Goal: Task Accomplishment & Management: Use online tool/utility

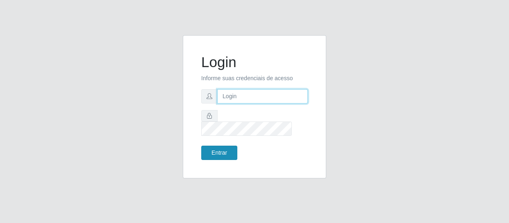
type input "[EMAIL_ADDRESS][DOMAIN_NAME]"
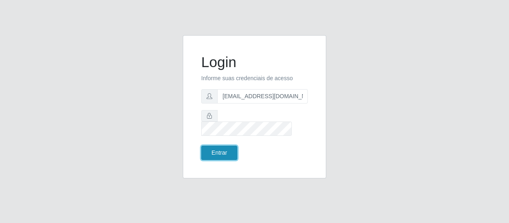
click at [217, 146] on button "Entrar" at bounding box center [219, 153] width 36 height 14
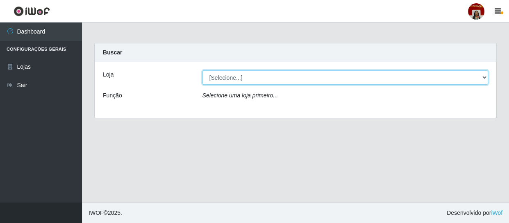
click at [484, 78] on select "[Selecione...] Mar Vermelho - Loja 04" at bounding box center [345, 77] width 286 height 14
select select "251"
click at [202, 70] on select "[Selecione...] Mar Vermelho - Loja 04" at bounding box center [345, 77] width 286 height 14
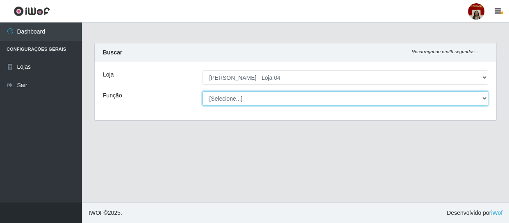
click at [480, 98] on select "[Selecione...] ASG ASG + ASG ++ Auxiliar de Depósito Auxiliar de Depósito + Aux…" at bounding box center [345, 98] width 286 height 14
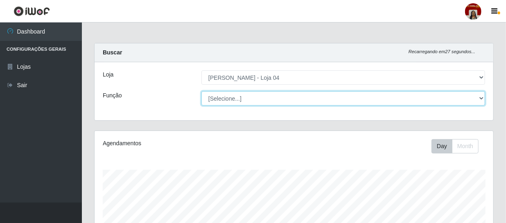
scroll to position [170, 399]
select select "1"
click at [202, 91] on select "[Selecione...] ASG ASG + ASG ++ Auxiliar de Depósito Auxiliar de Depósito + Aux…" at bounding box center [344, 98] width 284 height 14
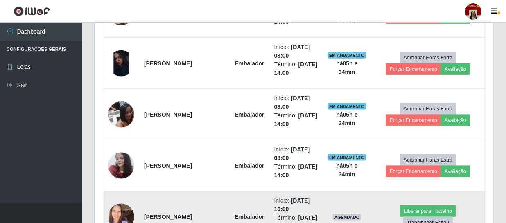
scroll to position [484, 0]
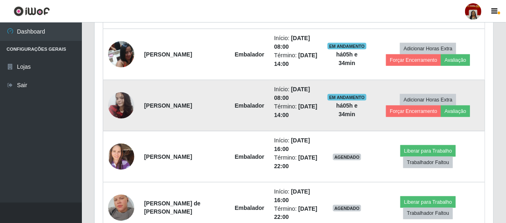
click at [123, 107] on img at bounding box center [121, 105] width 26 height 35
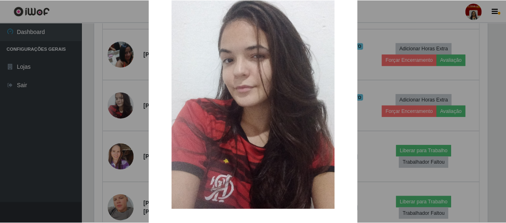
scroll to position [67, 0]
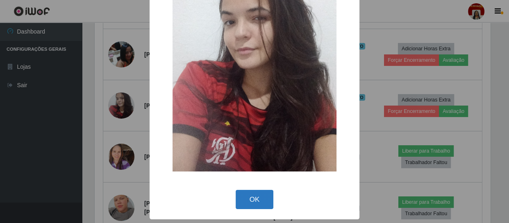
click at [258, 196] on button "OK" at bounding box center [255, 199] width 38 height 19
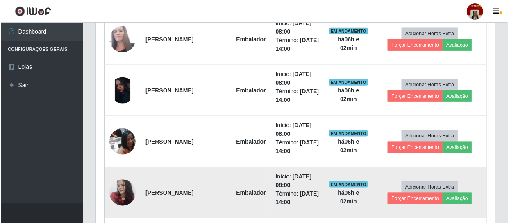
scroll to position [372, 0]
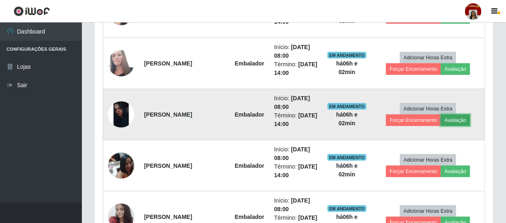
click at [455, 121] on button "Avaliação" at bounding box center [455, 120] width 29 height 11
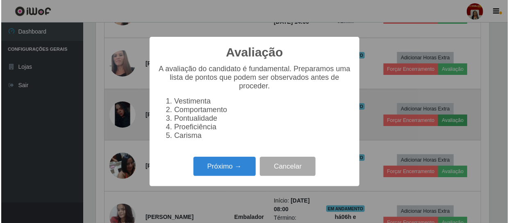
scroll to position [170, 395]
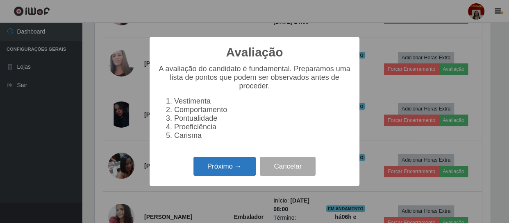
click at [234, 174] on button "Próximo →" at bounding box center [224, 166] width 62 height 19
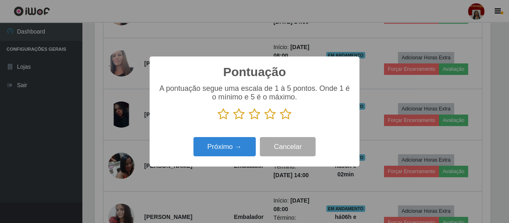
click at [290, 117] on icon at bounding box center [285, 114] width 11 height 12
click at [280, 120] on input "radio" at bounding box center [280, 120] width 0 height 0
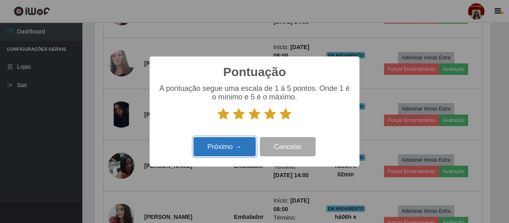
click at [242, 145] on button "Próximo →" at bounding box center [224, 146] width 62 height 19
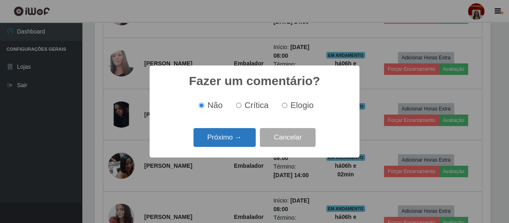
click at [240, 141] on button "Próximo →" at bounding box center [224, 137] width 62 height 19
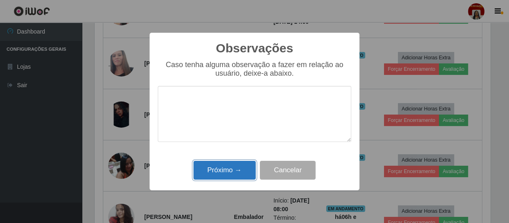
click at [229, 176] on button "Próximo →" at bounding box center [224, 170] width 62 height 19
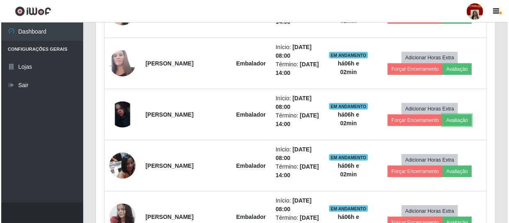
scroll to position [170, 399]
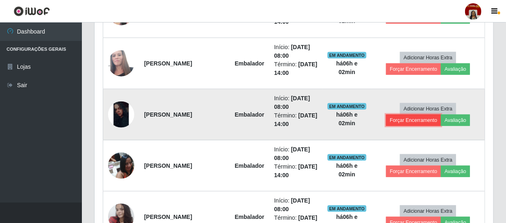
click at [402, 119] on button "Forçar Encerramento" at bounding box center [413, 120] width 55 height 11
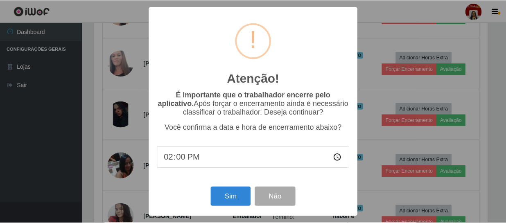
scroll to position [170, 395]
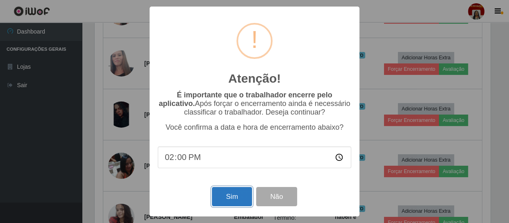
click at [218, 199] on button "Sim" at bounding box center [232, 196] width 40 height 19
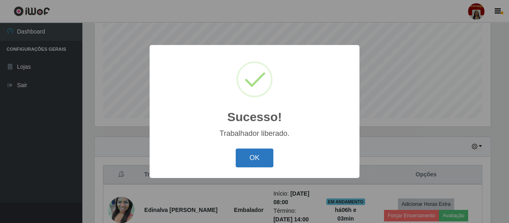
click at [247, 162] on button "OK" at bounding box center [255, 158] width 38 height 19
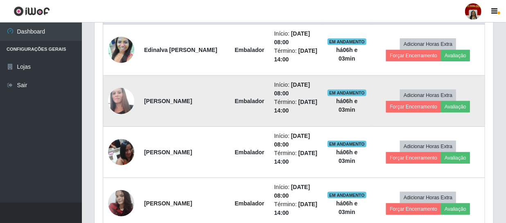
scroll to position [324, 0]
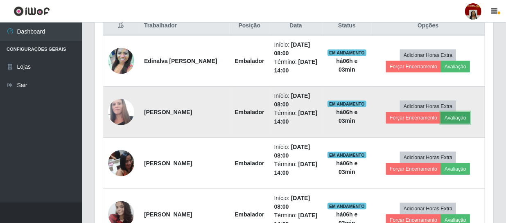
click at [454, 118] on button "Avaliação" at bounding box center [455, 117] width 29 height 11
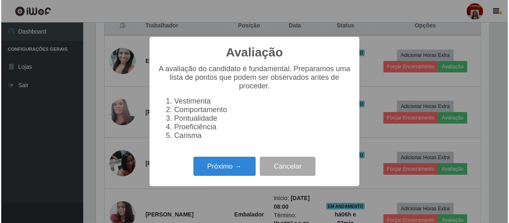
scroll to position [170, 395]
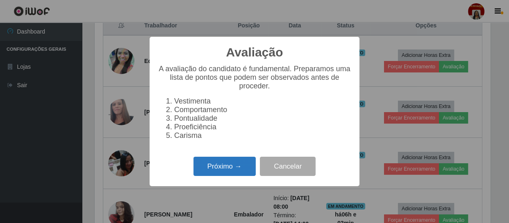
click at [233, 172] on button "Próximo →" at bounding box center [224, 166] width 62 height 19
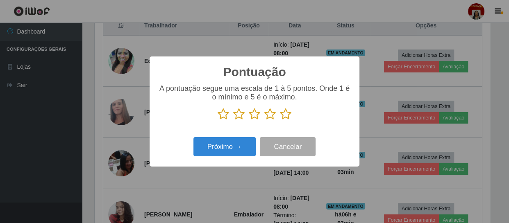
scroll to position [409557, 409331]
click at [286, 111] on icon at bounding box center [285, 114] width 11 height 12
click at [280, 120] on input "radio" at bounding box center [280, 120] width 0 height 0
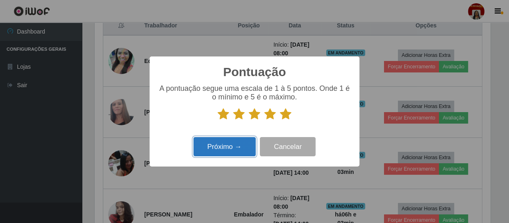
click at [241, 146] on button "Próximo →" at bounding box center [224, 146] width 62 height 19
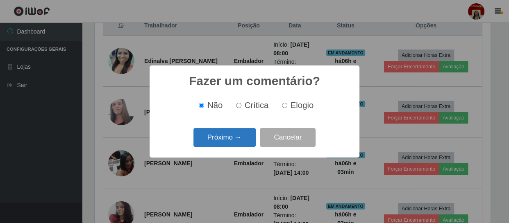
click at [241, 141] on button "Próximo →" at bounding box center [224, 137] width 62 height 19
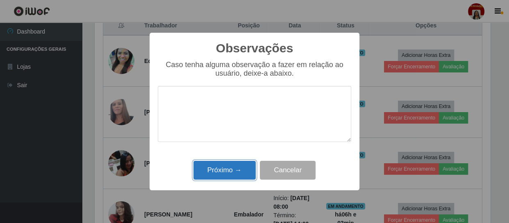
click at [233, 170] on button "Próximo →" at bounding box center [224, 170] width 62 height 19
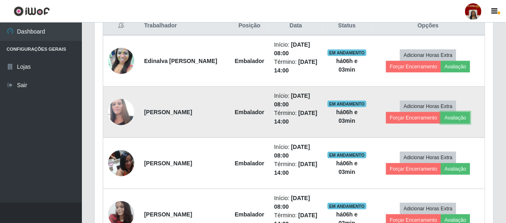
scroll to position [170, 399]
click at [418, 116] on button "Forçar Encerramento" at bounding box center [413, 117] width 55 height 11
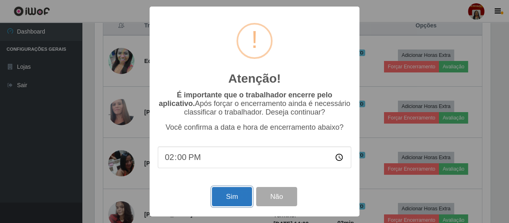
click at [229, 191] on button "Sim" at bounding box center [232, 196] width 40 height 19
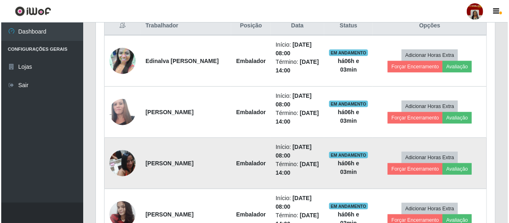
scroll to position [0, 0]
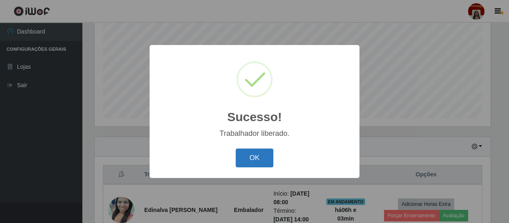
click at [256, 152] on button "OK" at bounding box center [255, 158] width 38 height 19
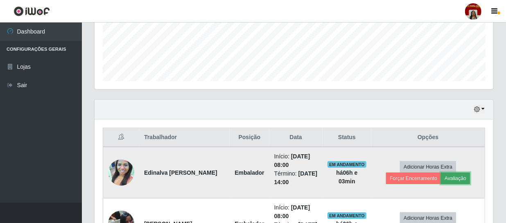
click at [451, 177] on button "Avaliação" at bounding box center [455, 178] width 29 height 11
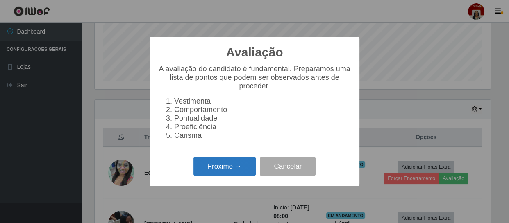
click at [230, 168] on button "Próximo →" at bounding box center [224, 166] width 62 height 19
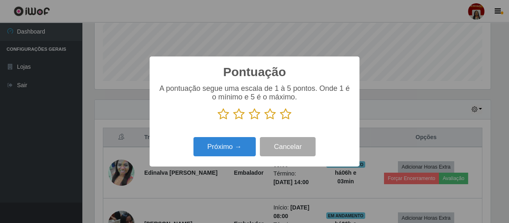
click at [288, 117] on icon at bounding box center [285, 114] width 11 height 12
click at [280, 120] on input "radio" at bounding box center [280, 120] width 0 height 0
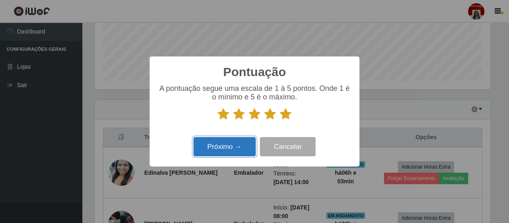
click at [221, 145] on button "Próximo →" at bounding box center [224, 146] width 62 height 19
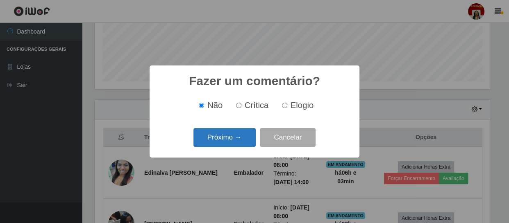
click at [223, 144] on button "Próximo →" at bounding box center [224, 137] width 62 height 19
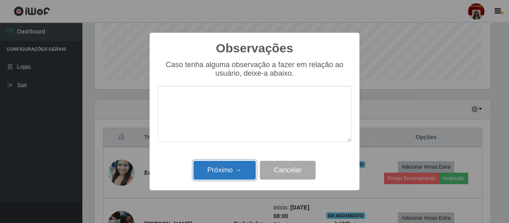
click at [231, 172] on button "Próximo →" at bounding box center [224, 170] width 62 height 19
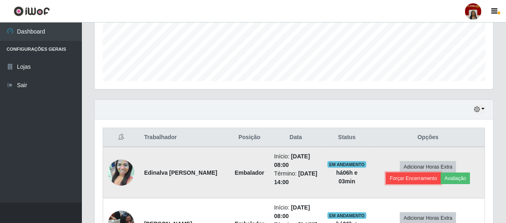
click at [411, 178] on button "Forçar Encerramento" at bounding box center [413, 178] width 55 height 11
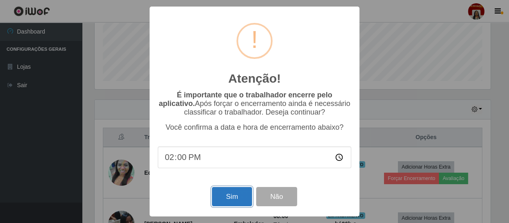
click at [241, 193] on button "Sim" at bounding box center [232, 196] width 40 height 19
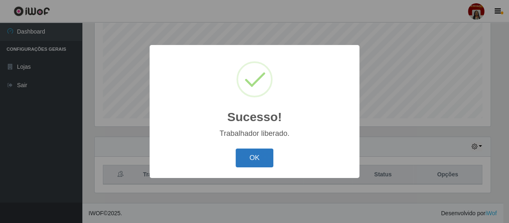
click at [250, 158] on button "OK" at bounding box center [255, 158] width 38 height 19
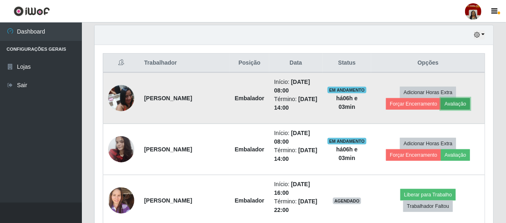
click at [463, 103] on button "Avaliação" at bounding box center [455, 103] width 29 height 11
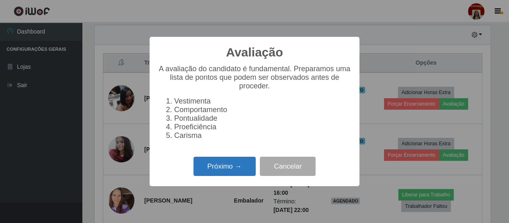
click at [219, 176] on button "Próximo →" at bounding box center [224, 166] width 62 height 19
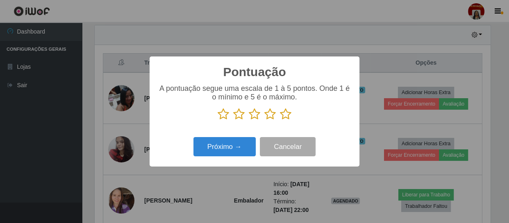
click at [286, 117] on icon at bounding box center [285, 114] width 11 height 12
click at [280, 120] on input "radio" at bounding box center [280, 120] width 0 height 0
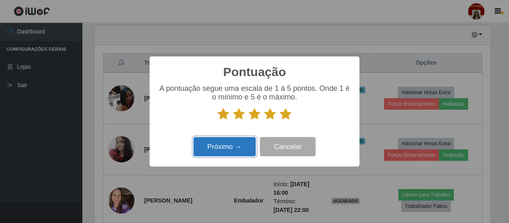
click at [238, 144] on button "Próximo →" at bounding box center [224, 146] width 62 height 19
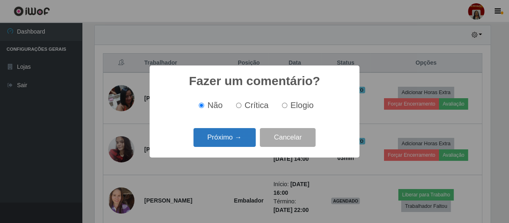
click at [237, 141] on button "Próximo →" at bounding box center [224, 137] width 62 height 19
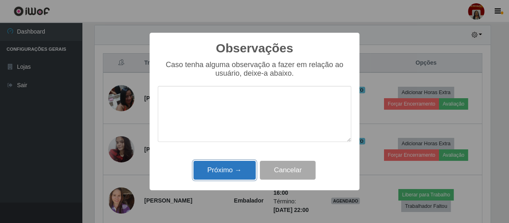
click at [230, 166] on button "Próximo →" at bounding box center [224, 170] width 62 height 19
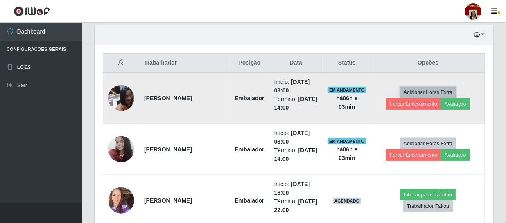
click at [414, 97] on button "Adicionar Horas Extra" at bounding box center [428, 92] width 56 height 11
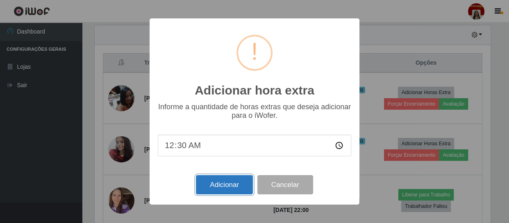
click at [226, 187] on button "Adicionar" at bounding box center [224, 184] width 57 height 19
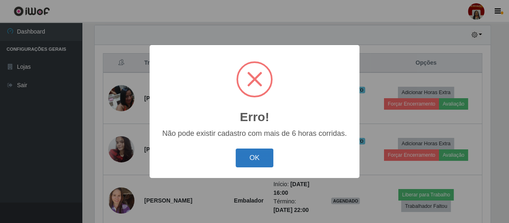
click at [245, 153] on button "OK" at bounding box center [255, 158] width 38 height 19
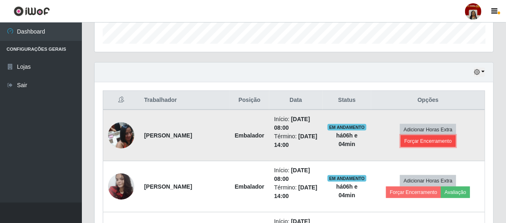
click at [418, 140] on button "Forçar Encerramento" at bounding box center [428, 141] width 55 height 11
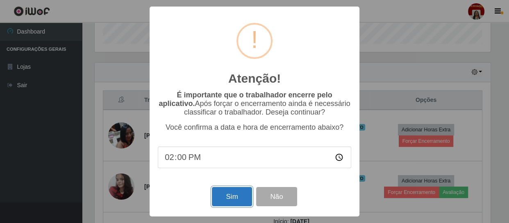
click at [236, 197] on button "Sim" at bounding box center [232, 196] width 40 height 19
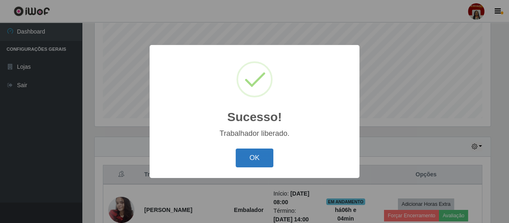
click at [252, 161] on button "OK" at bounding box center [255, 158] width 38 height 19
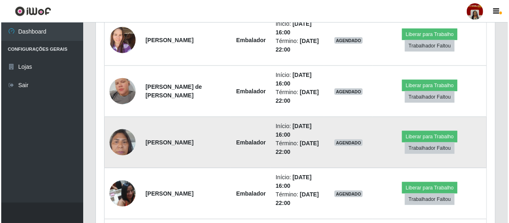
scroll to position [398, 0]
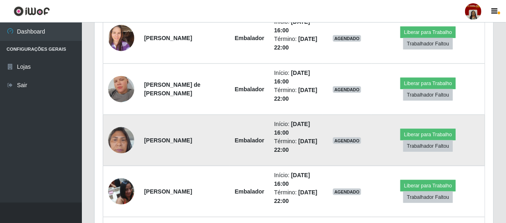
click at [129, 141] on img at bounding box center [121, 140] width 26 height 35
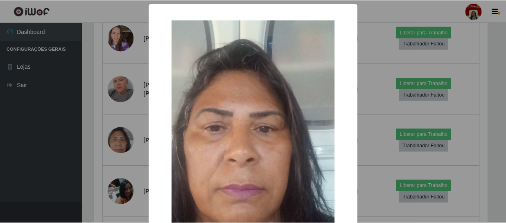
scroll to position [67, 0]
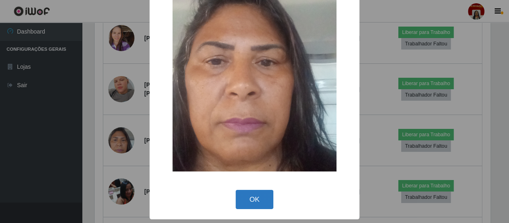
click at [259, 204] on button "OK" at bounding box center [255, 199] width 38 height 19
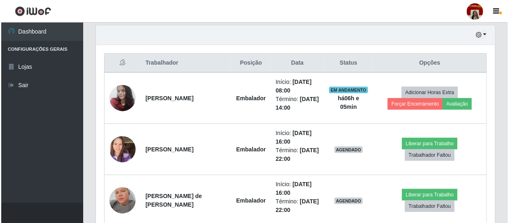
scroll to position [249, 0]
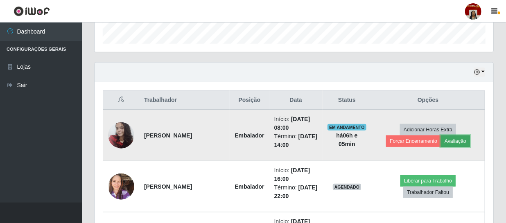
click at [454, 141] on button "Avaliação" at bounding box center [455, 141] width 29 height 11
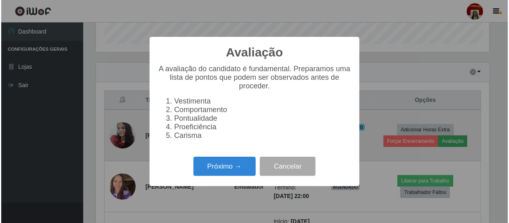
scroll to position [170, 395]
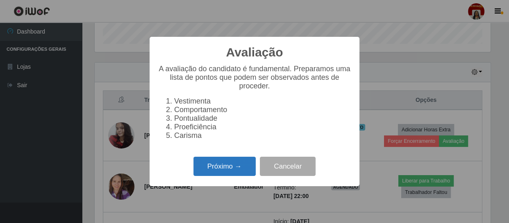
click at [215, 172] on button "Próximo →" at bounding box center [224, 166] width 62 height 19
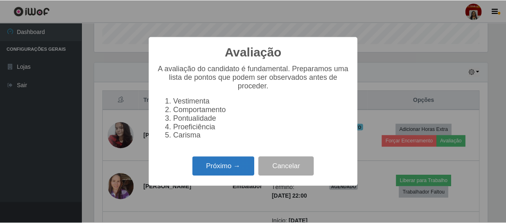
scroll to position [409557, 409331]
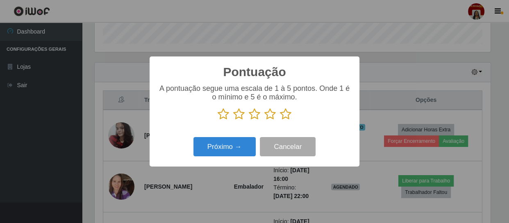
click at [284, 115] on icon at bounding box center [285, 114] width 11 height 12
click at [280, 120] on input "radio" at bounding box center [280, 120] width 0 height 0
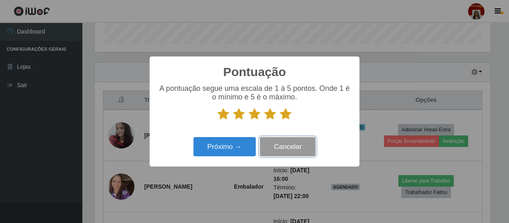
click at [280, 146] on button "Cancelar" at bounding box center [288, 146] width 56 height 19
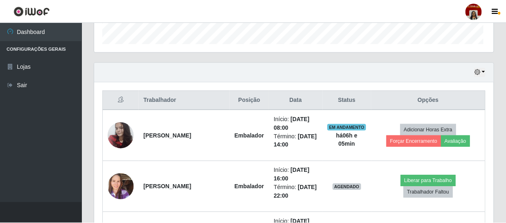
scroll to position [170, 399]
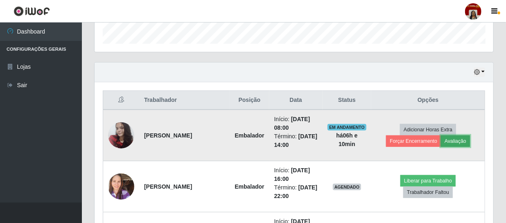
click at [456, 138] on button "Avaliação" at bounding box center [455, 141] width 29 height 11
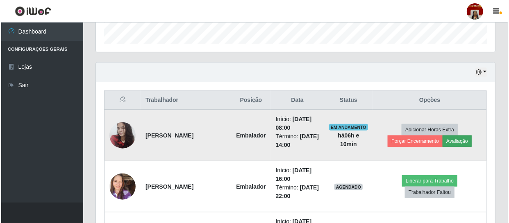
scroll to position [170, 395]
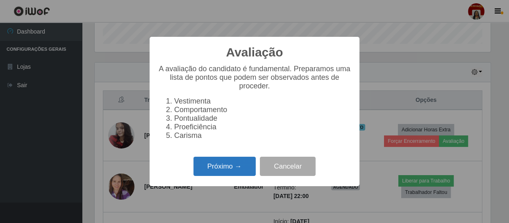
click at [227, 172] on button "Próximo →" at bounding box center [224, 166] width 62 height 19
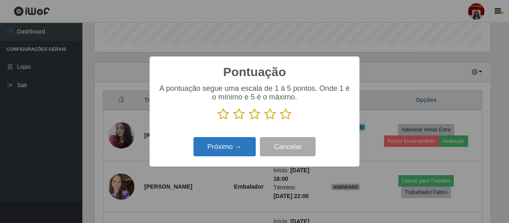
click at [242, 149] on button "Próximo →" at bounding box center [224, 146] width 62 height 19
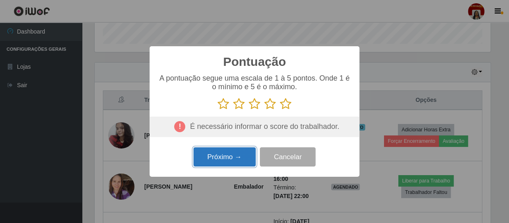
click at [236, 158] on button "Próximo →" at bounding box center [224, 157] width 62 height 19
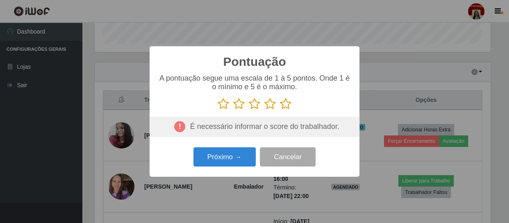
click at [225, 107] on icon at bounding box center [223, 104] width 11 height 12
click at [218, 110] on input "radio" at bounding box center [218, 110] width 0 height 0
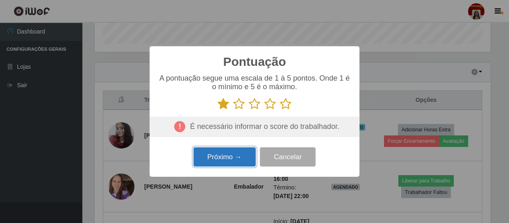
click at [226, 156] on button "Próximo →" at bounding box center [224, 157] width 62 height 19
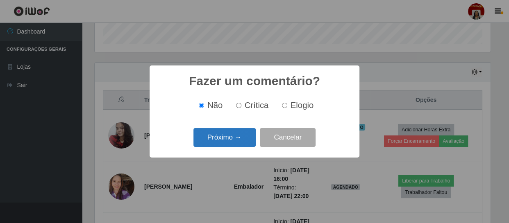
click at [234, 139] on button "Próximo →" at bounding box center [224, 137] width 62 height 19
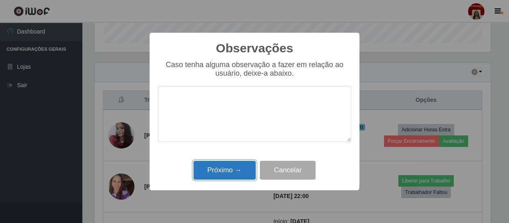
click at [230, 174] on button "Próximo →" at bounding box center [224, 170] width 62 height 19
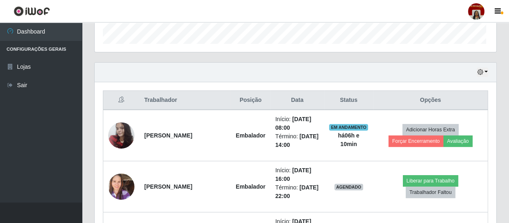
scroll to position [170, 399]
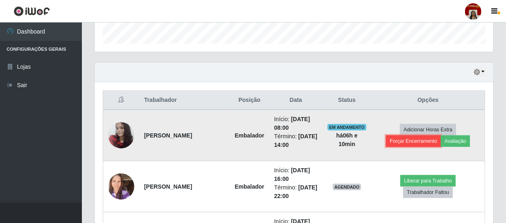
click at [427, 141] on button "Forçar Encerramento" at bounding box center [413, 141] width 55 height 11
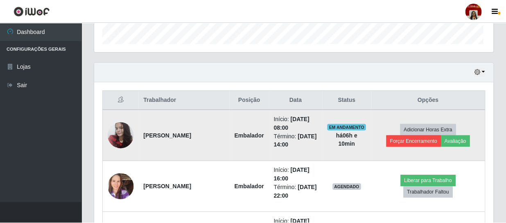
scroll to position [170, 395]
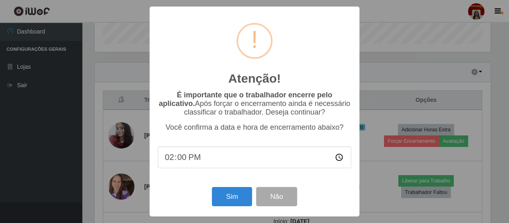
click at [172, 161] on input "14:00" at bounding box center [254, 158] width 193 height 22
type input "13:33"
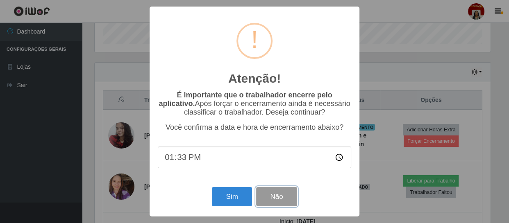
click at [272, 202] on button "Não" at bounding box center [276, 196] width 41 height 19
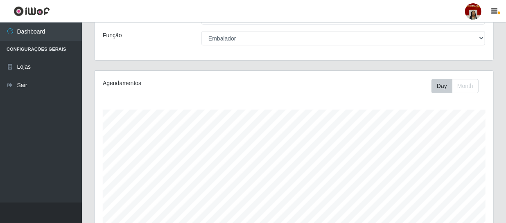
scroll to position [0, 0]
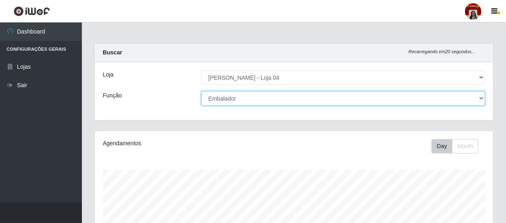
click at [483, 97] on select "[Selecione...] ASG ASG + ASG ++ Auxiliar de Depósito Auxiliar de Depósito + Aux…" at bounding box center [344, 98] width 284 height 14
click at [202, 91] on select "[Selecione...] ASG ASG + ASG ++ Auxiliar de Depósito Auxiliar de Depósito + Aux…" at bounding box center [344, 98] width 284 height 14
click at [479, 97] on select "[Selecione...] ASG ASG + ASG ++ Auxiliar de Depósito Auxiliar de Depósito + Aux…" at bounding box center [344, 98] width 284 height 14
select select "1"
click at [202, 91] on select "[Selecione...] ASG ASG + ASG ++ Auxiliar de Depósito Auxiliar de Depósito + Aux…" at bounding box center [344, 98] width 284 height 14
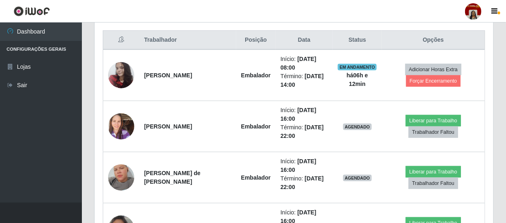
scroll to position [324, 0]
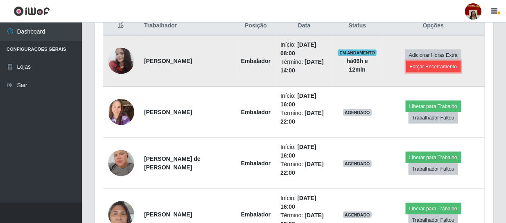
click at [426, 69] on button "Forçar Encerramento" at bounding box center [433, 66] width 55 height 11
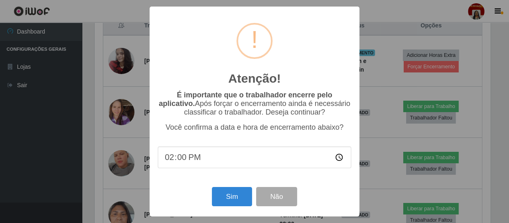
click at [174, 162] on input "14:00" at bounding box center [254, 158] width 193 height 22
type input "13:33"
click at [227, 194] on button "Sim" at bounding box center [232, 196] width 40 height 19
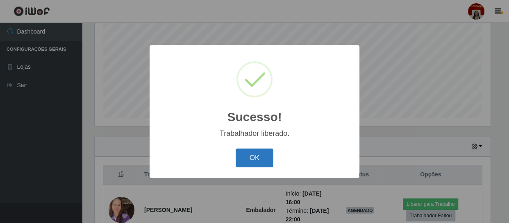
click at [262, 159] on button "OK" at bounding box center [255, 158] width 38 height 19
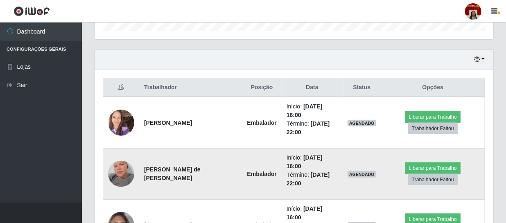
scroll to position [244, 0]
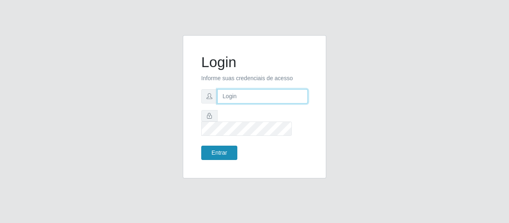
type input "[EMAIL_ADDRESS][DOMAIN_NAME]"
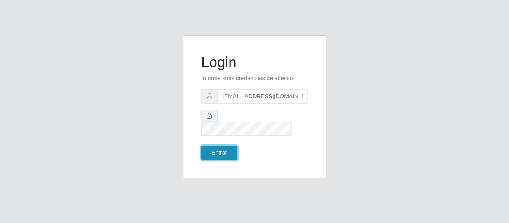
click at [231, 146] on button "Entrar" at bounding box center [219, 153] width 36 height 14
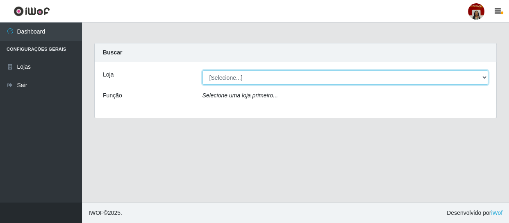
click at [483, 74] on select "[Selecione...] Mar Vermelho - Loja 04" at bounding box center [345, 77] width 286 height 14
select select "251"
click at [202, 70] on select "[Selecione...] Mar Vermelho - Loja 04" at bounding box center [345, 77] width 286 height 14
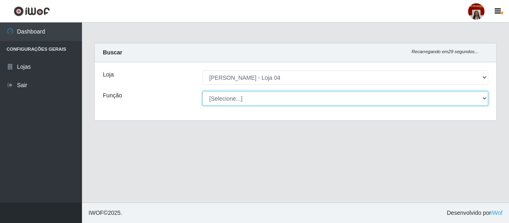
click at [486, 98] on select "[Selecione...] ASG ASG + ASG ++ Auxiliar de Depósito Auxiliar de Depósito + Aux…" at bounding box center [345, 98] width 286 height 14
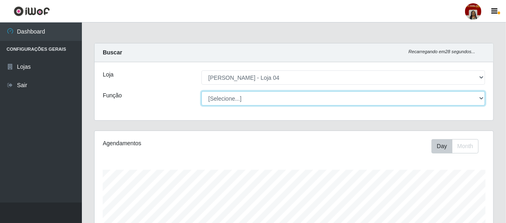
scroll to position [170, 399]
select select "22"
click at [202, 91] on select "[Selecione...] ASG ASG + ASG ++ Auxiliar de Depósito Auxiliar de Depósito + Aux…" at bounding box center [344, 98] width 284 height 14
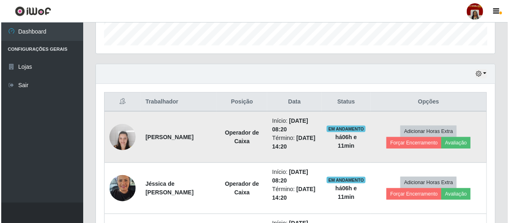
scroll to position [261, 0]
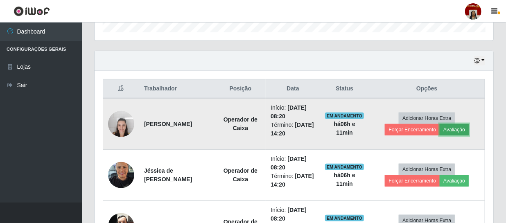
click at [463, 124] on button "Avaliação" at bounding box center [454, 129] width 29 height 11
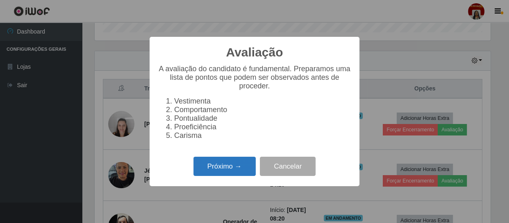
click at [228, 166] on button "Próximo →" at bounding box center [224, 166] width 62 height 19
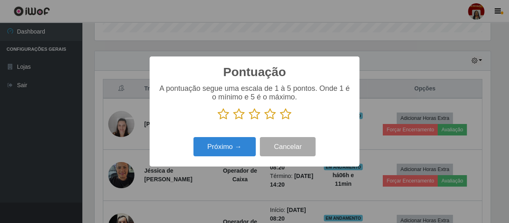
scroll to position [409557, 409331]
click at [286, 114] on icon at bounding box center [285, 114] width 11 height 12
click at [280, 120] on input "radio" at bounding box center [280, 120] width 0 height 0
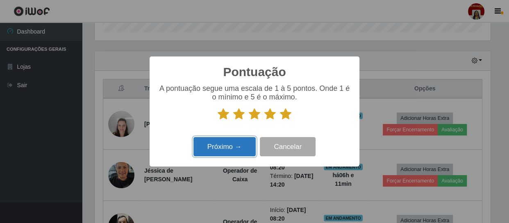
click at [234, 148] on button "Próximo →" at bounding box center [224, 146] width 62 height 19
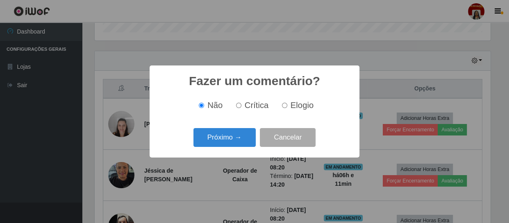
click at [234, 148] on div "Próximo → Cancelar" at bounding box center [254, 137] width 193 height 23
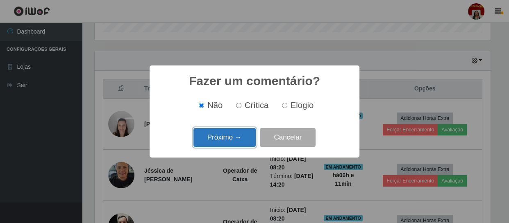
click at [233, 143] on button "Próximo →" at bounding box center [224, 137] width 62 height 19
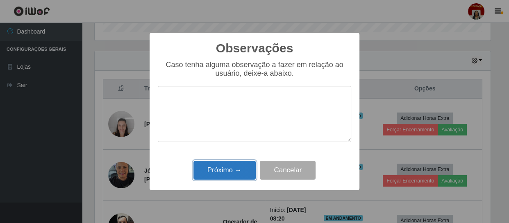
click at [235, 172] on button "Próximo →" at bounding box center [224, 170] width 62 height 19
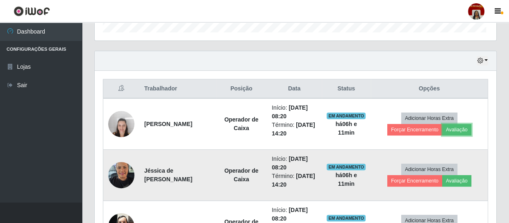
scroll to position [170, 399]
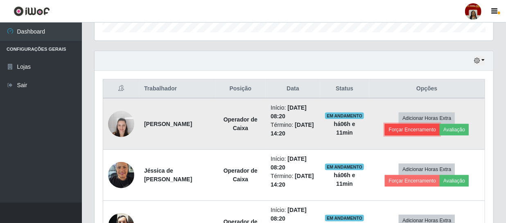
click at [418, 127] on button "Forçar Encerramento" at bounding box center [412, 129] width 55 height 11
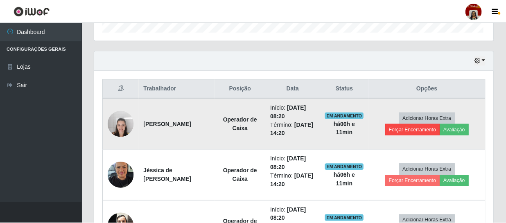
scroll to position [170, 395]
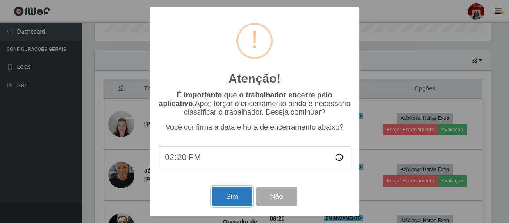
click at [228, 195] on button "Sim" at bounding box center [232, 196] width 40 height 19
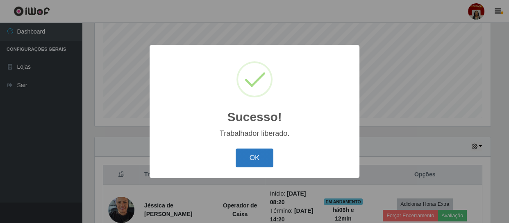
click at [258, 159] on button "OK" at bounding box center [255, 158] width 38 height 19
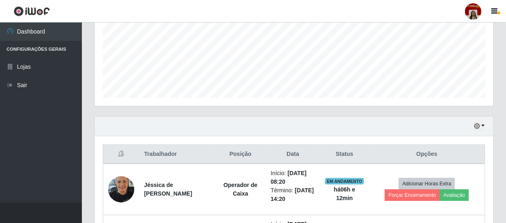
scroll to position [249, 0]
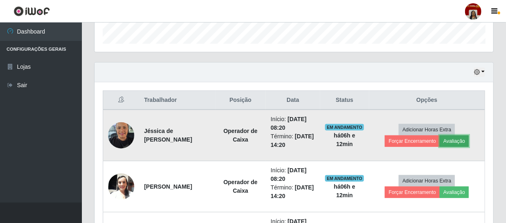
click at [461, 142] on button "Avaliação" at bounding box center [454, 141] width 29 height 11
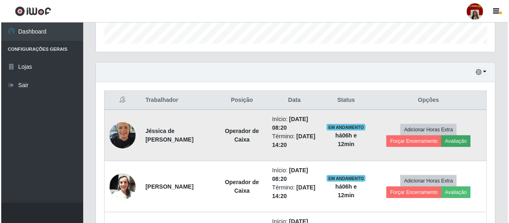
scroll to position [170, 395]
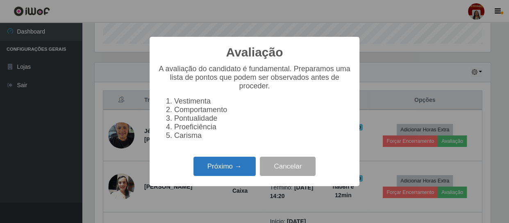
click at [228, 169] on button "Próximo →" at bounding box center [224, 166] width 62 height 19
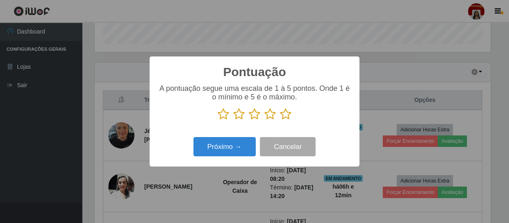
scroll to position [409557, 409331]
click at [286, 116] on icon at bounding box center [285, 114] width 11 height 12
click at [280, 120] on input "radio" at bounding box center [280, 120] width 0 height 0
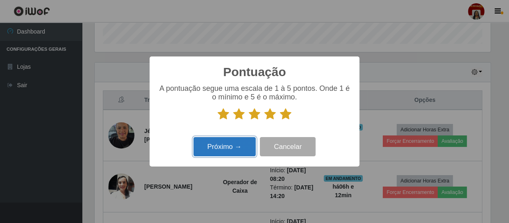
click at [234, 148] on button "Próximo →" at bounding box center [224, 146] width 62 height 19
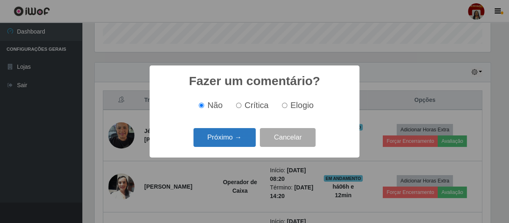
click at [234, 141] on button "Próximo →" at bounding box center [224, 137] width 62 height 19
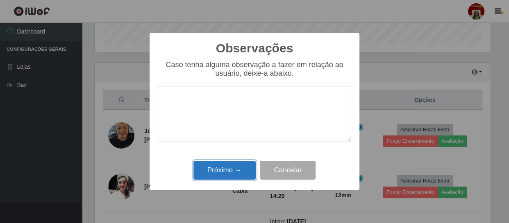
click at [235, 166] on button "Próximo →" at bounding box center [224, 170] width 62 height 19
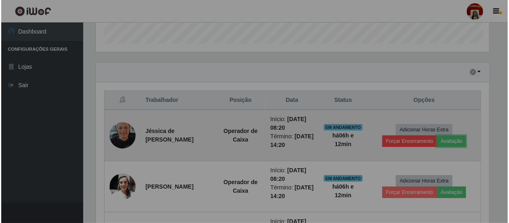
scroll to position [170, 399]
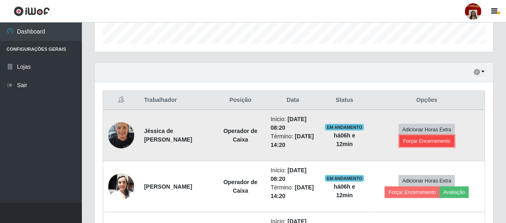
click at [415, 137] on button "Forçar Encerramento" at bounding box center [427, 141] width 55 height 11
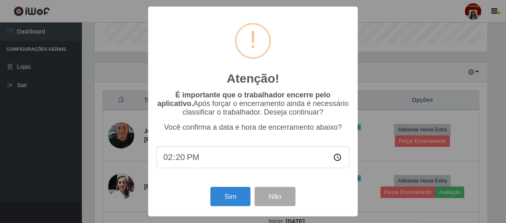
scroll to position [170, 395]
click at [231, 193] on button "Sim" at bounding box center [232, 196] width 40 height 19
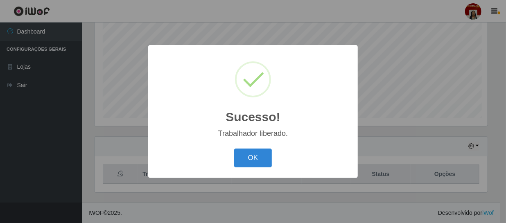
scroll to position [0, 0]
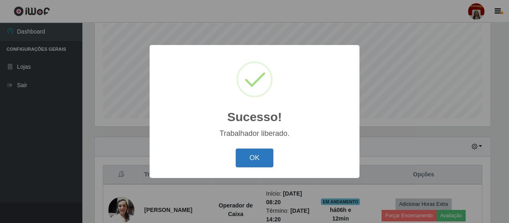
click at [266, 154] on button "OK" at bounding box center [255, 158] width 38 height 19
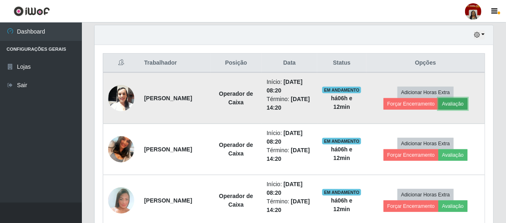
click at [455, 105] on button "Avaliação" at bounding box center [453, 103] width 29 height 11
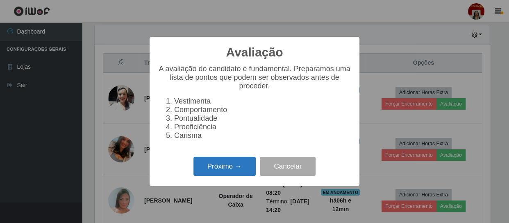
click at [224, 171] on button "Próximo →" at bounding box center [224, 166] width 62 height 19
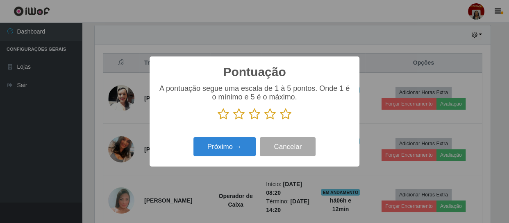
click at [287, 119] on icon at bounding box center [285, 114] width 11 height 12
click at [280, 120] on input "radio" at bounding box center [280, 120] width 0 height 0
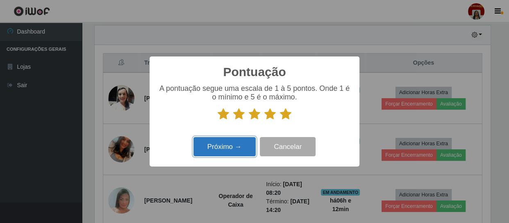
click at [240, 148] on button "Próximo →" at bounding box center [224, 146] width 62 height 19
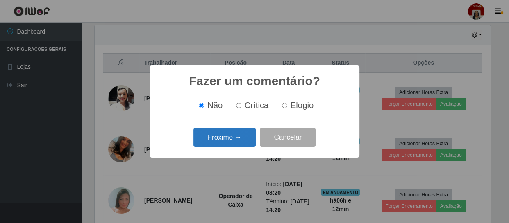
click at [240, 139] on button "Próximo →" at bounding box center [224, 137] width 62 height 19
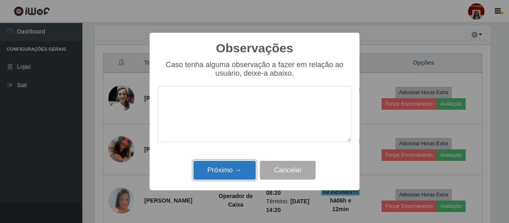
click at [239, 165] on button "Próximo →" at bounding box center [224, 170] width 62 height 19
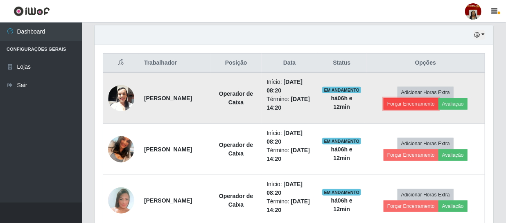
click at [406, 109] on button "Forçar Encerramento" at bounding box center [411, 103] width 55 height 11
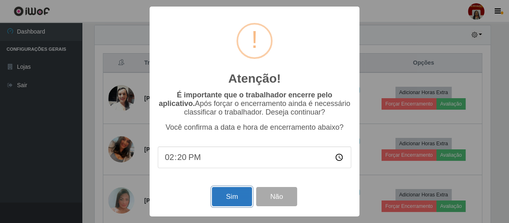
click at [237, 194] on button "Sim" at bounding box center [232, 196] width 40 height 19
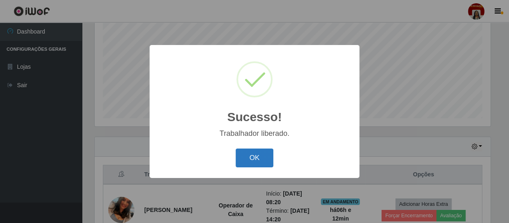
click at [255, 157] on button "OK" at bounding box center [255, 158] width 38 height 19
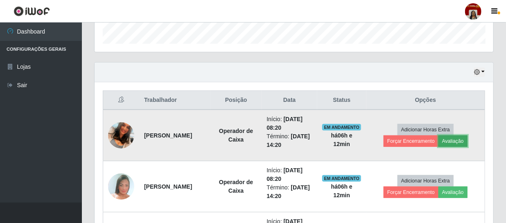
click at [456, 139] on button "Avaliação" at bounding box center [453, 141] width 29 height 11
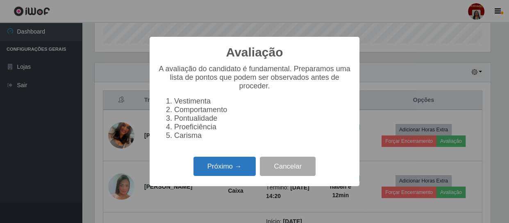
click at [243, 173] on button "Próximo →" at bounding box center [224, 166] width 62 height 19
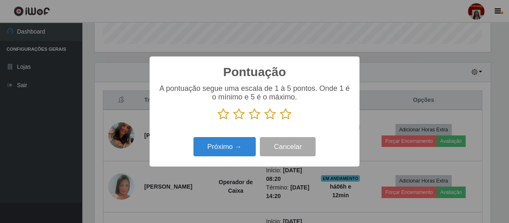
click at [281, 115] on icon at bounding box center [285, 114] width 11 height 12
click at [280, 120] on input "radio" at bounding box center [280, 120] width 0 height 0
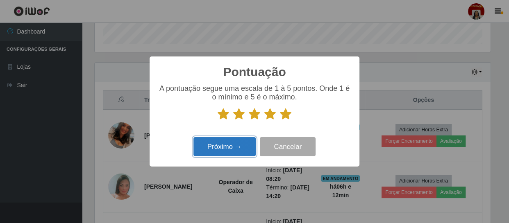
click at [239, 143] on button "Próximo →" at bounding box center [224, 146] width 62 height 19
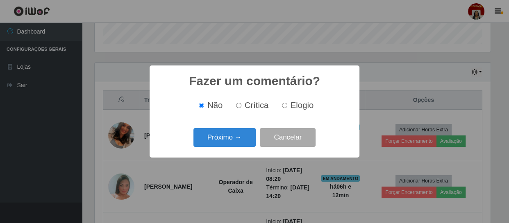
click at [239, 143] on button "Próximo →" at bounding box center [224, 137] width 62 height 19
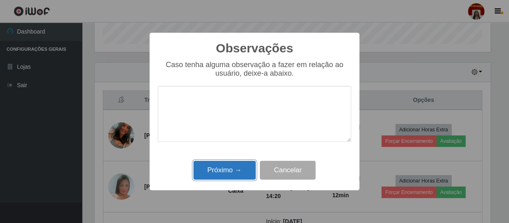
click at [233, 172] on button "Próximo →" at bounding box center [224, 170] width 62 height 19
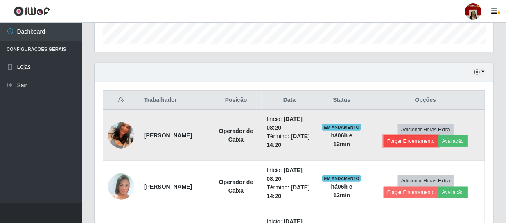
click at [408, 140] on button "Forçar Encerramento" at bounding box center [411, 141] width 55 height 11
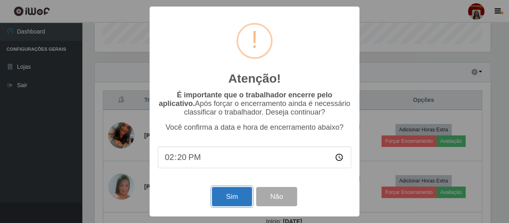
click at [240, 198] on button "Sim" at bounding box center [232, 196] width 40 height 19
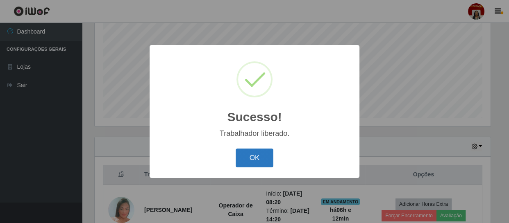
click at [265, 157] on button "OK" at bounding box center [255, 158] width 38 height 19
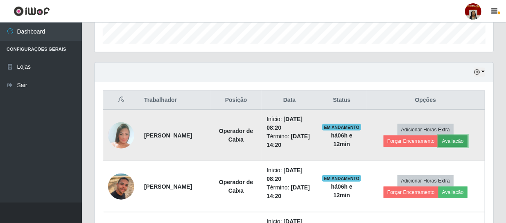
click at [454, 139] on button "Avaliação" at bounding box center [453, 141] width 29 height 11
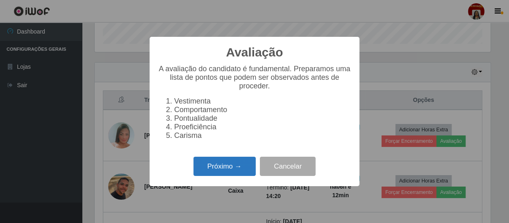
click at [236, 168] on button "Próximo →" at bounding box center [224, 166] width 62 height 19
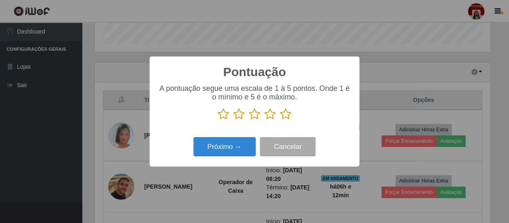
click at [285, 112] on icon at bounding box center [285, 114] width 11 height 12
click at [280, 120] on input "radio" at bounding box center [280, 120] width 0 height 0
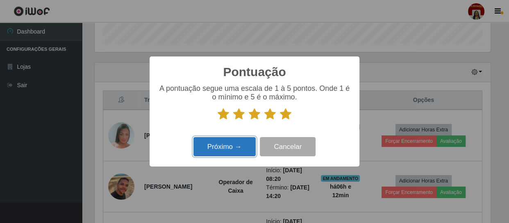
click at [244, 142] on button "Próximo →" at bounding box center [224, 146] width 62 height 19
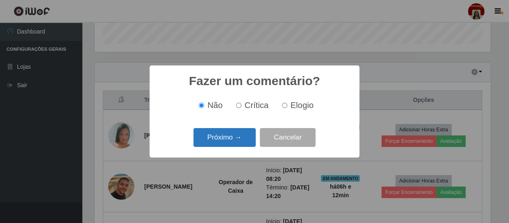
click at [241, 139] on button "Próximo →" at bounding box center [224, 137] width 62 height 19
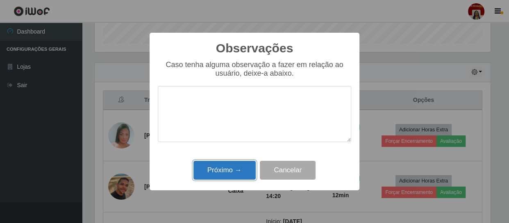
drag, startPoint x: 230, startPoint y: 167, endPoint x: 320, endPoint y: 157, distance: 89.9
click at [239, 166] on button "Próximo →" at bounding box center [224, 170] width 62 height 19
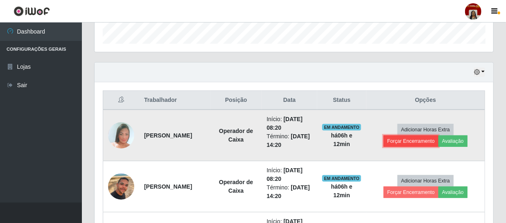
click at [401, 142] on td "Adicionar Horas Extra Forçar Encerramento Avaliação" at bounding box center [426, 136] width 119 height 52
click at [418, 139] on button "Forçar Encerramento" at bounding box center [426, 141] width 55 height 11
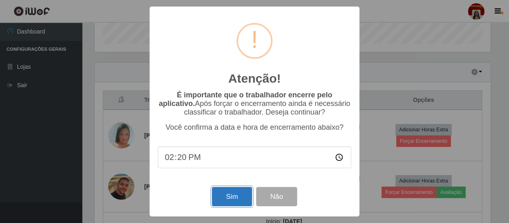
click at [231, 193] on button "Sim" at bounding box center [232, 196] width 40 height 19
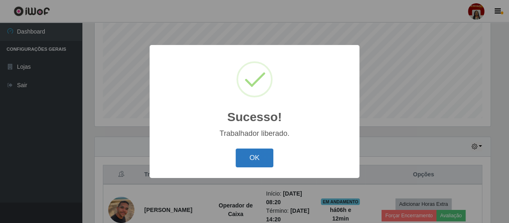
click at [260, 158] on button "OK" at bounding box center [255, 158] width 38 height 19
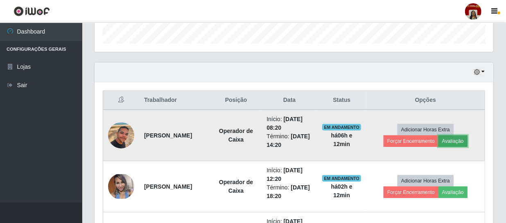
click at [450, 141] on button "Avaliação" at bounding box center [453, 141] width 29 height 11
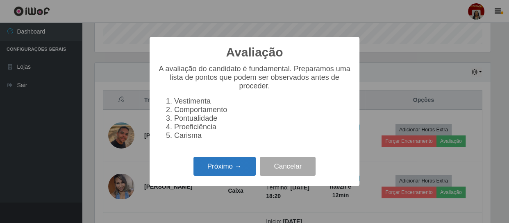
click at [217, 171] on button "Próximo →" at bounding box center [224, 166] width 62 height 19
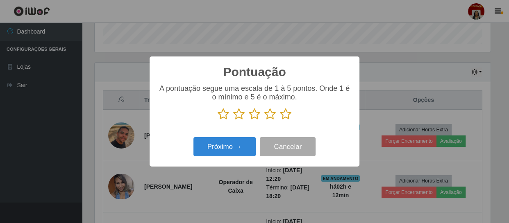
click at [240, 117] on icon at bounding box center [238, 114] width 11 height 12
click at [233, 120] on input "radio" at bounding box center [233, 120] width 0 height 0
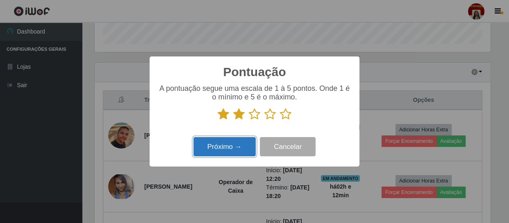
click at [233, 144] on button "Próximo →" at bounding box center [224, 146] width 62 height 19
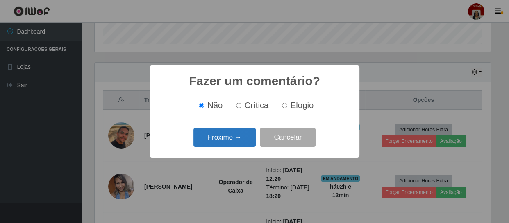
click at [236, 137] on button "Próximo →" at bounding box center [224, 137] width 62 height 19
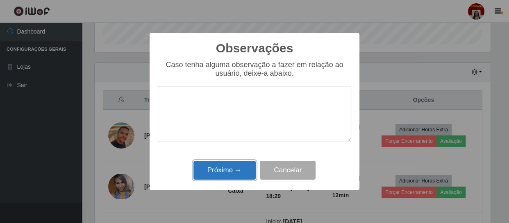
click at [245, 172] on button "Próximo →" at bounding box center [224, 170] width 62 height 19
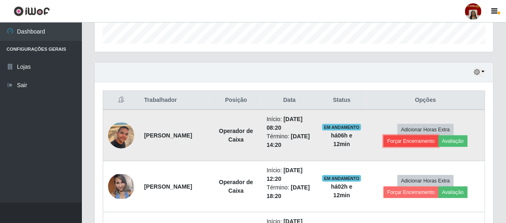
click at [406, 142] on button "Forçar Encerramento" at bounding box center [411, 141] width 55 height 11
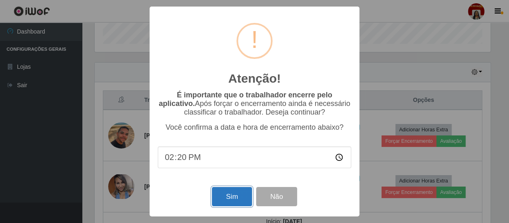
click at [229, 192] on button "Sim" at bounding box center [232, 196] width 40 height 19
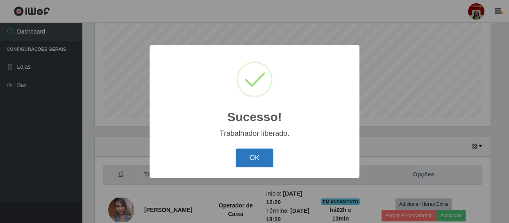
click at [257, 158] on button "OK" at bounding box center [255, 158] width 38 height 19
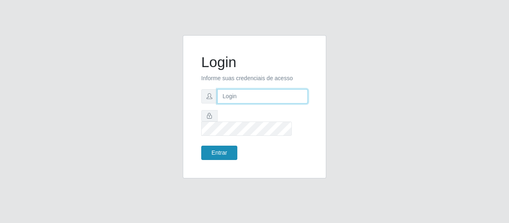
type input "[EMAIL_ADDRESS][DOMAIN_NAME]"
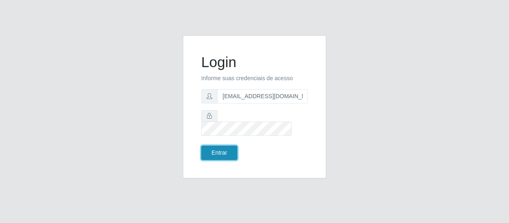
click at [222, 146] on button "Entrar" at bounding box center [219, 153] width 36 height 14
click at [222, 149] on button "Entrar" at bounding box center [219, 153] width 36 height 14
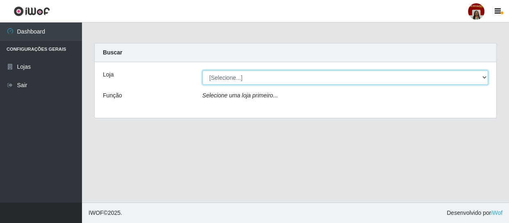
click at [483, 76] on select "[Selecione...] Mar Vermelho - Loja 04" at bounding box center [345, 77] width 286 height 14
select select "251"
click at [202, 70] on select "[Selecione...] Mar Vermelho - Loja 04" at bounding box center [345, 77] width 286 height 14
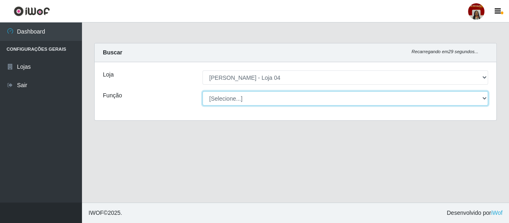
click at [483, 97] on select "[Selecione...] ASG ASG + ASG ++ Auxiliar de Depósito Auxiliar de Depósito + Aux…" at bounding box center [345, 98] width 286 height 14
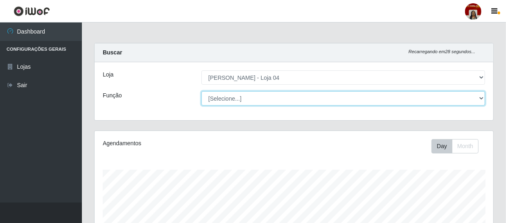
scroll to position [170, 399]
click at [202, 91] on select "[Selecione...] ASG ASG + ASG ++ Auxiliar de Depósito Auxiliar de Depósito + Aux…" at bounding box center [344, 98] width 284 height 14
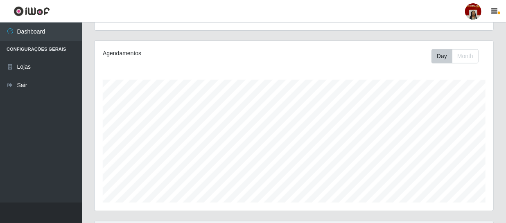
scroll to position [0, 0]
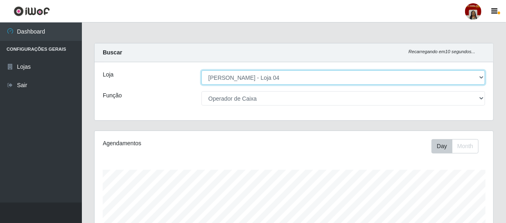
click at [222, 77] on select "[Selecione...] Mar Vermelho - Loja 04" at bounding box center [344, 77] width 284 height 14
click at [202, 70] on select "[Selecione...] Mar Vermelho - Loja 04" at bounding box center [344, 77] width 284 height 14
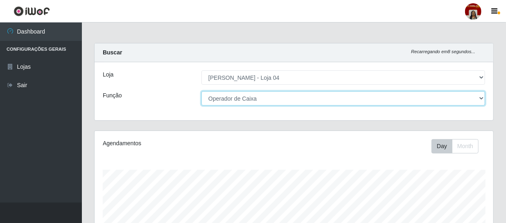
click at [234, 98] on select "[Selecione...] ASG ASG + ASG ++ Auxiliar de Depósito Auxiliar de Depósito + Aux…" at bounding box center [344, 98] width 284 height 14
click at [202, 91] on select "[Selecione...] ASG ASG + ASG ++ Auxiliar de Depósito Auxiliar de Depósito + Aux…" at bounding box center [344, 98] width 284 height 14
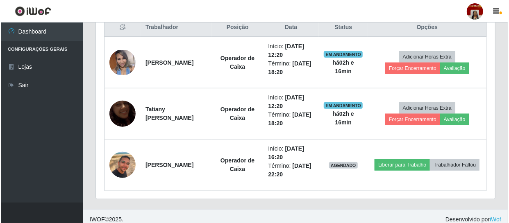
scroll to position [328, 0]
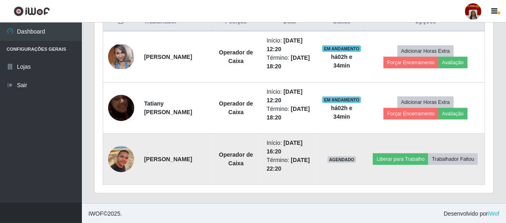
click at [115, 161] on img at bounding box center [121, 159] width 26 height 47
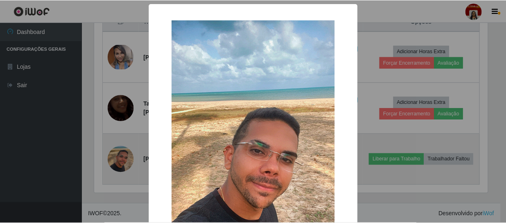
scroll to position [170, 395]
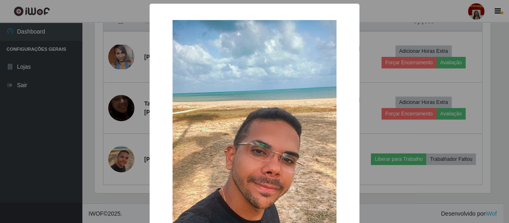
click at [53, 152] on div "× OK Cancel" at bounding box center [254, 111] width 509 height 223
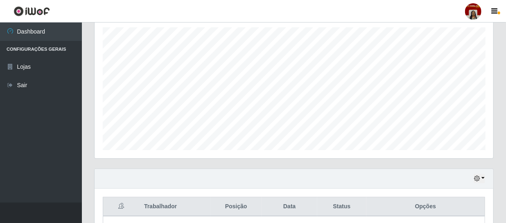
scroll to position [67, 0]
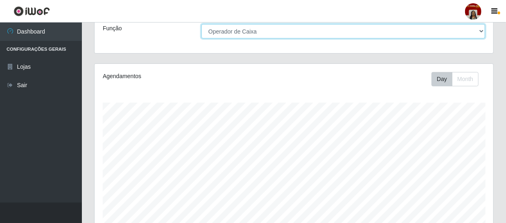
drag, startPoint x: 282, startPoint y: 24, endPoint x: 281, endPoint y: 29, distance: 4.7
click at [282, 24] on select "[Selecione...] ASG ASG + ASG ++ Auxiliar de Depósito Auxiliar de Depósito + Aux…" at bounding box center [344, 31] width 284 height 14
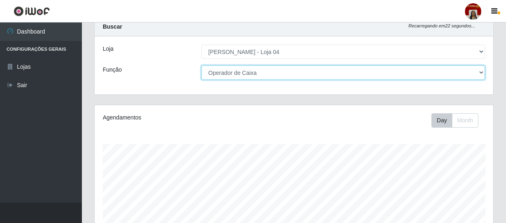
scroll to position [0, 0]
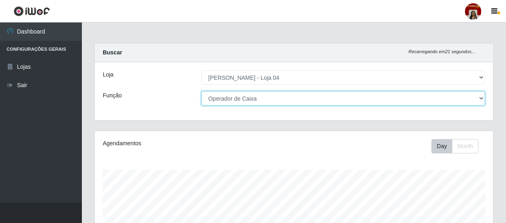
click at [256, 99] on select "[Selecione...] ASG ASG + ASG ++ Auxiliar de Depósito Auxiliar de Depósito + Aux…" at bounding box center [344, 98] width 284 height 14
click at [202, 91] on select "[Selecione...] ASG ASG + ASG ++ Auxiliar de Depósito Auxiliar de Depósito + Aux…" at bounding box center [344, 98] width 284 height 14
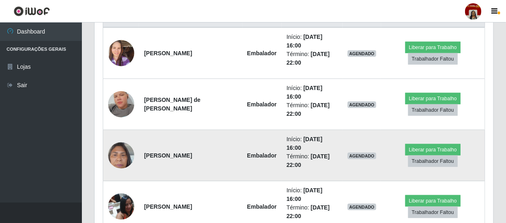
scroll to position [319, 0]
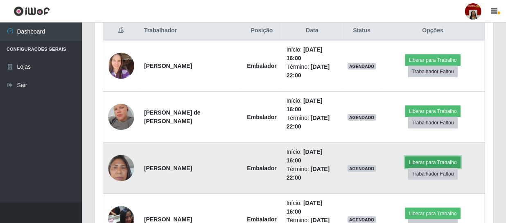
click at [427, 157] on button "Liberar para Trabalho" at bounding box center [433, 162] width 55 height 11
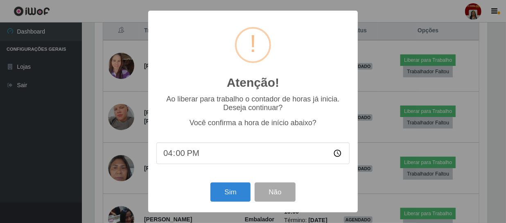
scroll to position [170, 395]
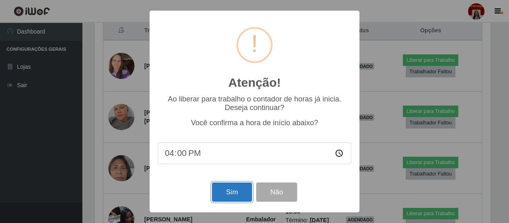
click at [229, 191] on button "Sim" at bounding box center [232, 192] width 40 height 19
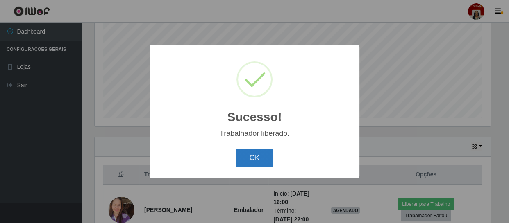
click at [252, 154] on button "OK" at bounding box center [255, 158] width 38 height 19
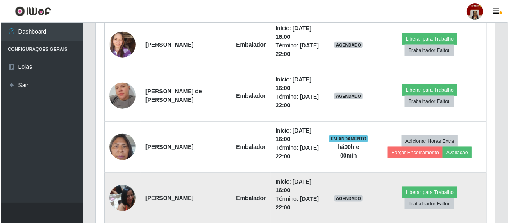
scroll to position [324, 0]
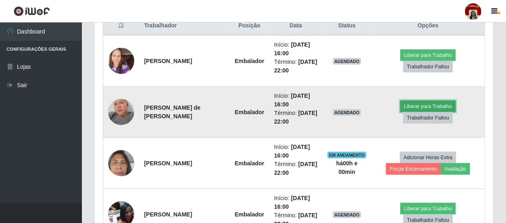
click at [413, 107] on button "Liberar para Trabalho" at bounding box center [428, 106] width 55 height 11
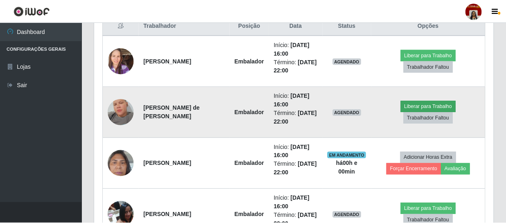
scroll to position [170, 395]
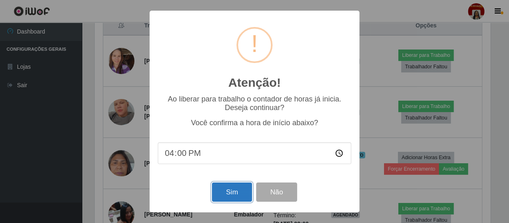
click at [234, 188] on button "Sim" at bounding box center [232, 192] width 40 height 19
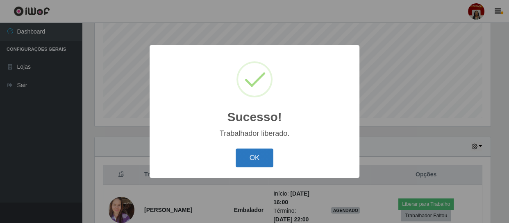
click at [253, 160] on button "OK" at bounding box center [255, 158] width 38 height 19
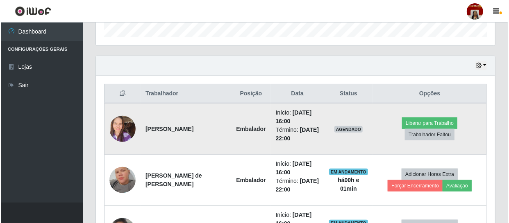
scroll to position [249, 0]
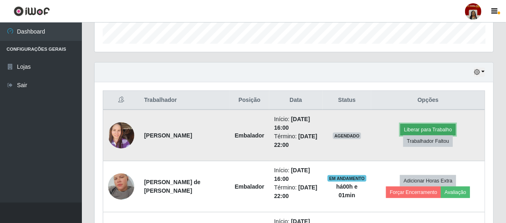
click at [405, 127] on button "Liberar para Trabalho" at bounding box center [428, 129] width 55 height 11
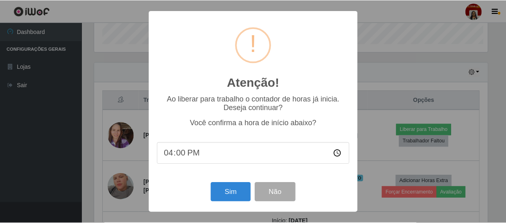
scroll to position [170, 395]
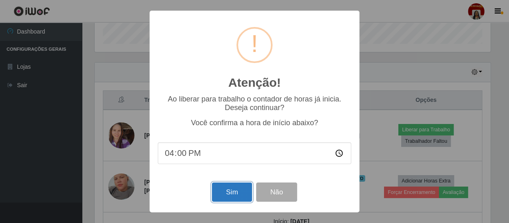
click at [231, 195] on button "Sim" at bounding box center [232, 192] width 40 height 19
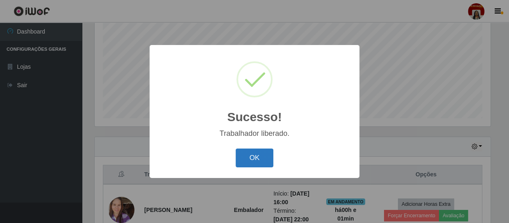
click at [264, 159] on button "OK" at bounding box center [255, 158] width 38 height 19
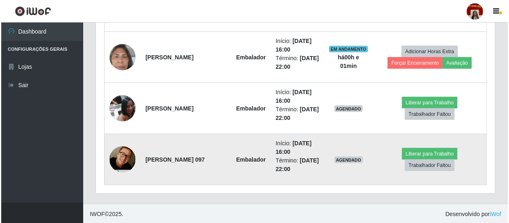
scroll to position [430, 0]
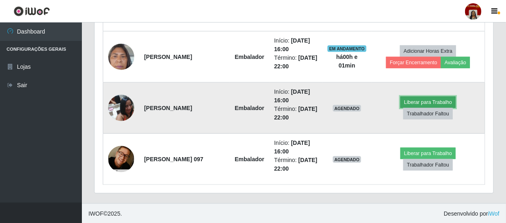
click at [434, 100] on button "Liberar para Trabalho" at bounding box center [428, 102] width 55 height 11
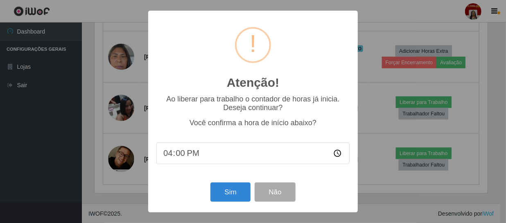
scroll to position [170, 395]
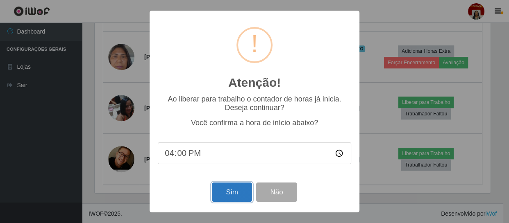
click at [240, 195] on button "Sim" at bounding box center [232, 192] width 40 height 19
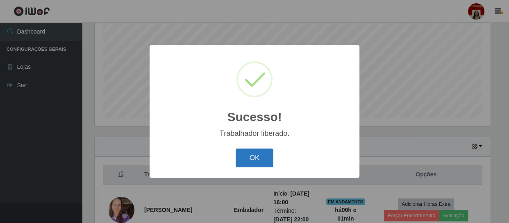
click at [265, 160] on button "OK" at bounding box center [255, 158] width 38 height 19
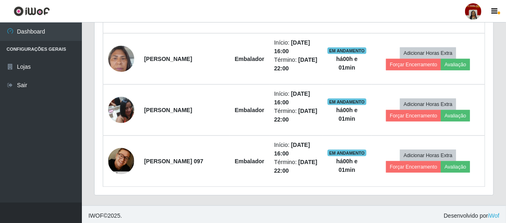
scroll to position [430, 0]
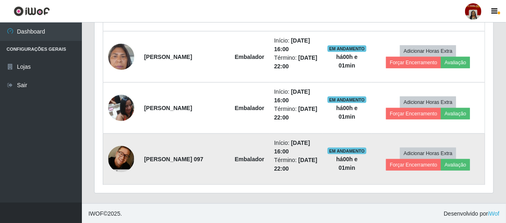
click at [126, 163] on img at bounding box center [121, 159] width 26 height 40
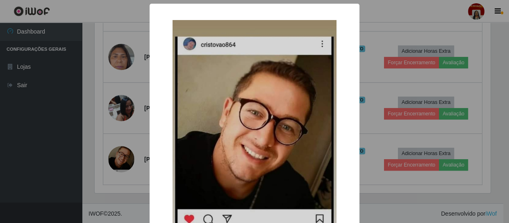
click at [68, 151] on div "× OK Cancel" at bounding box center [254, 111] width 509 height 223
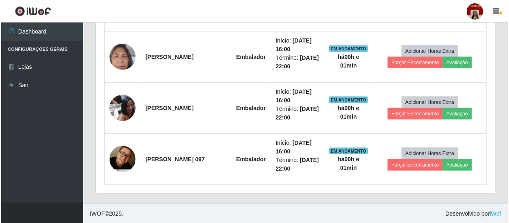
scroll to position [170, 399]
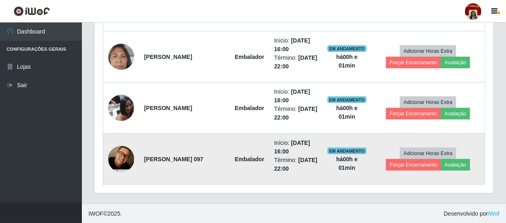
click at [118, 158] on img at bounding box center [121, 159] width 26 height 40
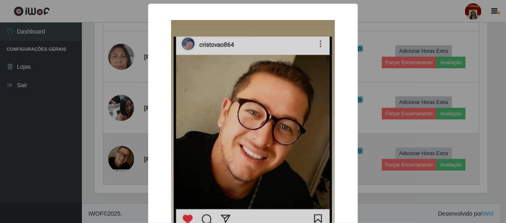
scroll to position [0, 0]
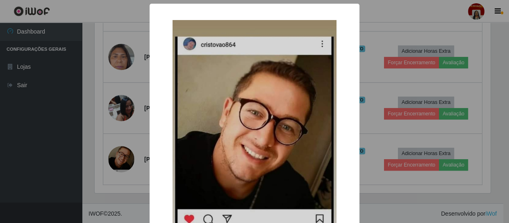
click at [65, 139] on div "× OK Cancel" at bounding box center [254, 111] width 509 height 223
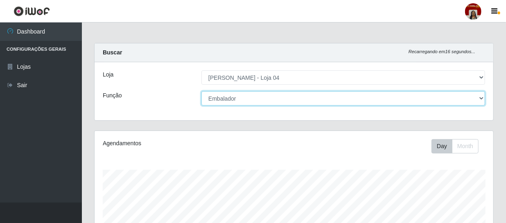
click at [247, 97] on select "[Selecione...] ASG ASG + ASG ++ Auxiliar de Depósito Auxiliar de Depósito + Aux…" at bounding box center [344, 98] width 284 height 14
click at [202, 91] on select "[Selecione...] ASG ASG + ASG ++ Auxiliar de Depósito Auxiliar de Depósito + Aux…" at bounding box center [344, 98] width 284 height 14
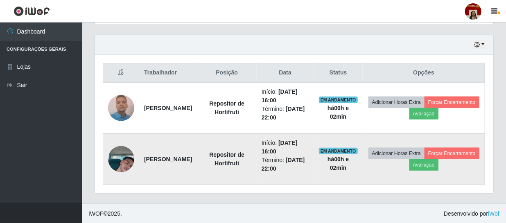
click at [122, 163] on img at bounding box center [121, 159] width 26 height 47
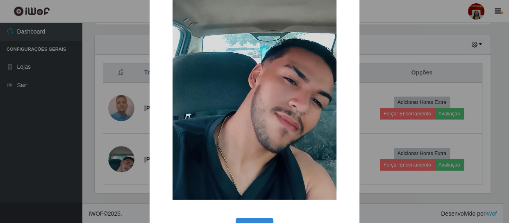
drag, startPoint x: 0, startPoint y: 166, endPoint x: 82, endPoint y: 146, distance: 84.5
click at [14, 163] on div "× OK Cancel" at bounding box center [254, 111] width 509 height 223
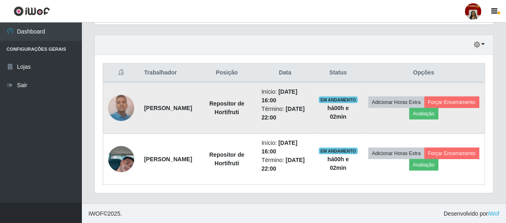
click at [126, 111] on img at bounding box center [121, 108] width 26 height 35
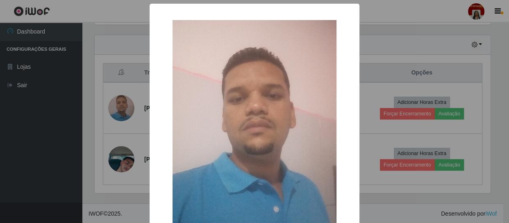
drag, startPoint x: 54, startPoint y: 130, endPoint x: 237, endPoint y: 111, distance: 183.8
click at [82, 131] on div "× OK Cancel" at bounding box center [254, 111] width 509 height 223
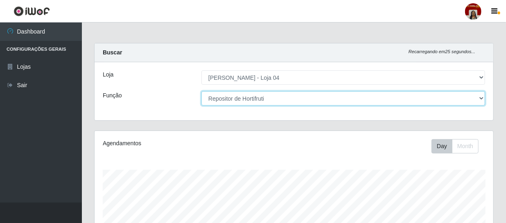
click at [291, 98] on select "[Selecione...] ASG ASG + ASG ++ Auxiliar de Depósito Auxiliar de Depósito + Aux…" at bounding box center [344, 98] width 284 height 14
select select "22"
click at [202, 91] on select "[Selecione...] ASG ASG + ASG ++ Auxiliar de Depósito Auxiliar de Depósito + Aux…" at bounding box center [344, 98] width 284 height 14
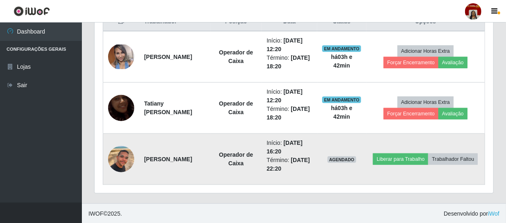
click at [123, 157] on img at bounding box center [121, 159] width 26 height 47
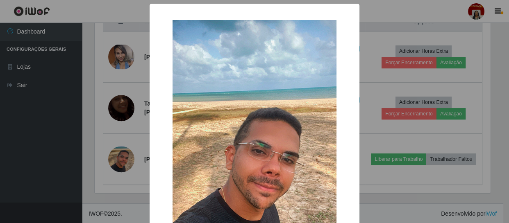
click at [75, 161] on div "× OK Cancel" at bounding box center [254, 111] width 509 height 223
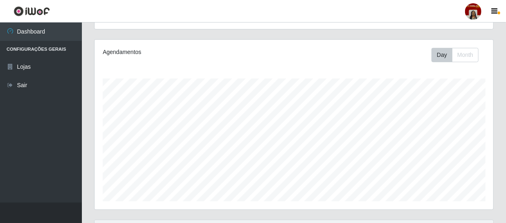
scroll to position [86, 0]
